Goal: Task Accomplishment & Management: Manage account settings

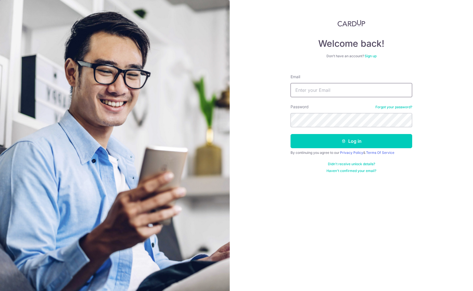
type input "[EMAIL_ADDRESS][DOMAIN_NAME]"
click at [351, 141] on button "Log in" at bounding box center [352, 141] width 122 height 14
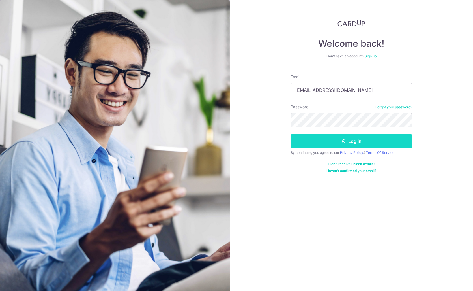
click at [332, 139] on button "Log in" at bounding box center [352, 141] width 122 height 14
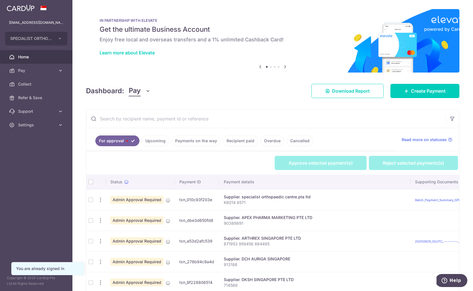
click at [229, 161] on div "Approve selected payment(s) Reject selected payments(s)" at bounding box center [272, 163] width 373 height 14
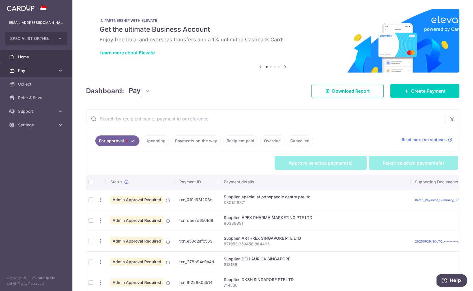
click at [50, 70] on span "Pay" at bounding box center [36, 71] width 37 height 6
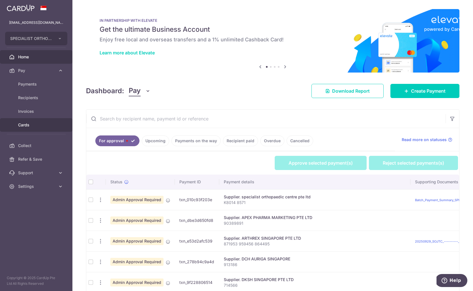
click at [42, 127] on span "Cards" at bounding box center [36, 125] width 37 height 6
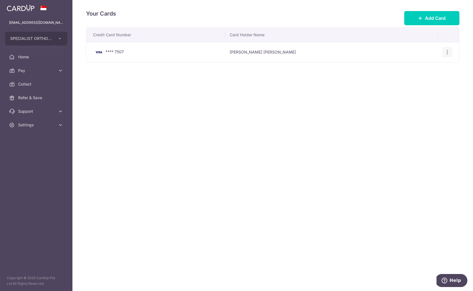
click at [447, 51] on icon "button" at bounding box center [447, 52] width 6 height 6
click at [413, 64] on link "View/Edit" at bounding box center [422, 68] width 59 height 14
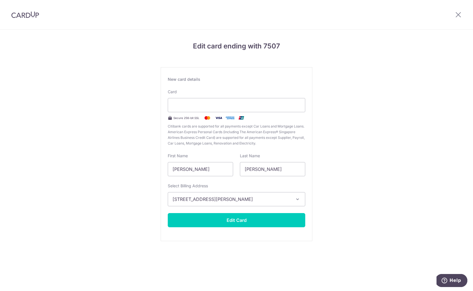
click at [179, 96] on div "Card Secure 256-bit SSL Citibank cards are supported for all payments except Ca…" at bounding box center [236, 117] width 137 height 57
click at [384, 143] on div "Edit card ending with 7507 New card details Your card number is invalid. Card S…" at bounding box center [236, 149] width 473 height 238
click at [242, 218] on button "Edit Card" at bounding box center [236, 220] width 137 height 14
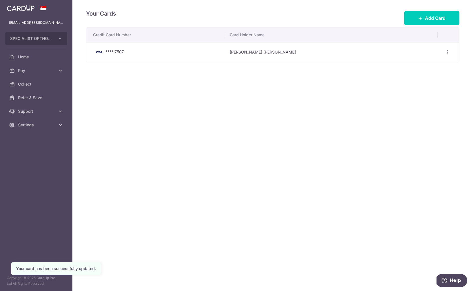
click at [146, 55] on td "**** 7507" at bounding box center [155, 52] width 139 height 20
drag, startPoint x: 444, startPoint y: 54, endPoint x: 449, endPoint y: 53, distance: 4.8
click at [445, 54] on td "View/Edit [GEOGRAPHIC_DATA]" at bounding box center [449, 52] width 22 height 20
click at [449, 53] on icon "button" at bounding box center [447, 52] width 6 height 6
click at [250, 149] on div "Your Cards Add Card Credit Card Number Card Holder Name **** 7507 [PERSON_NAME]…" at bounding box center [272, 145] width 401 height 291
